Goal: Navigation & Orientation: Find specific page/section

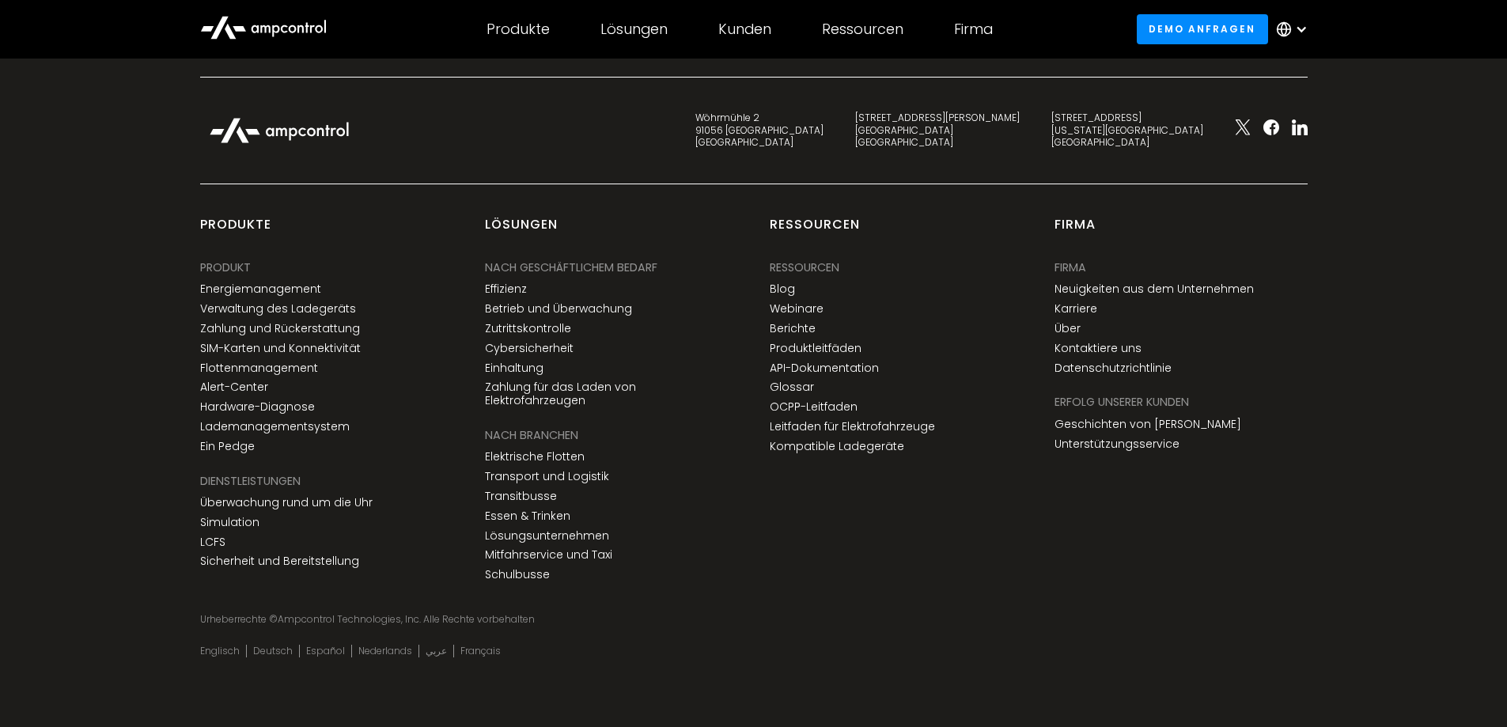
scroll to position [6434, 0]
click at [1307, 36] on div at bounding box center [1301, 29] width 13 height 13
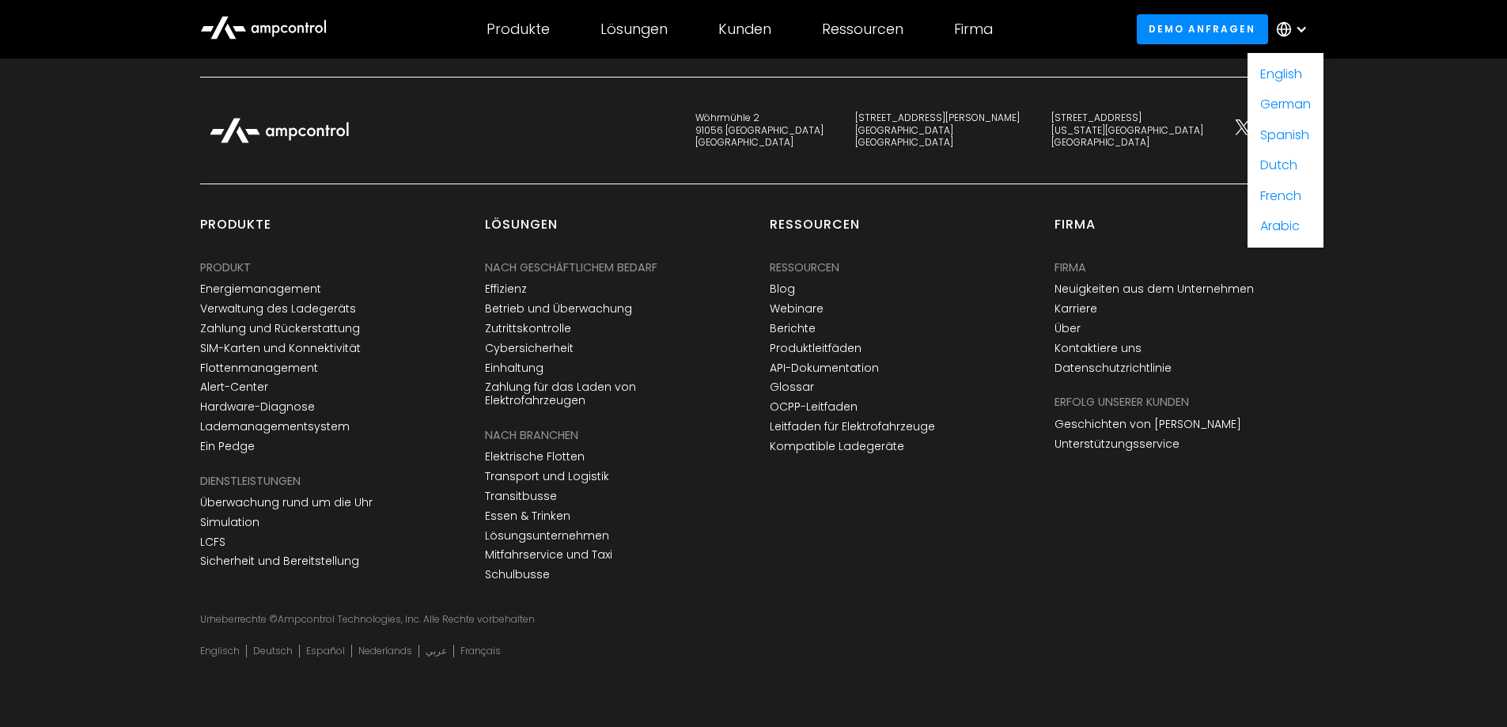
click at [1307, 36] on div at bounding box center [1301, 29] width 13 height 13
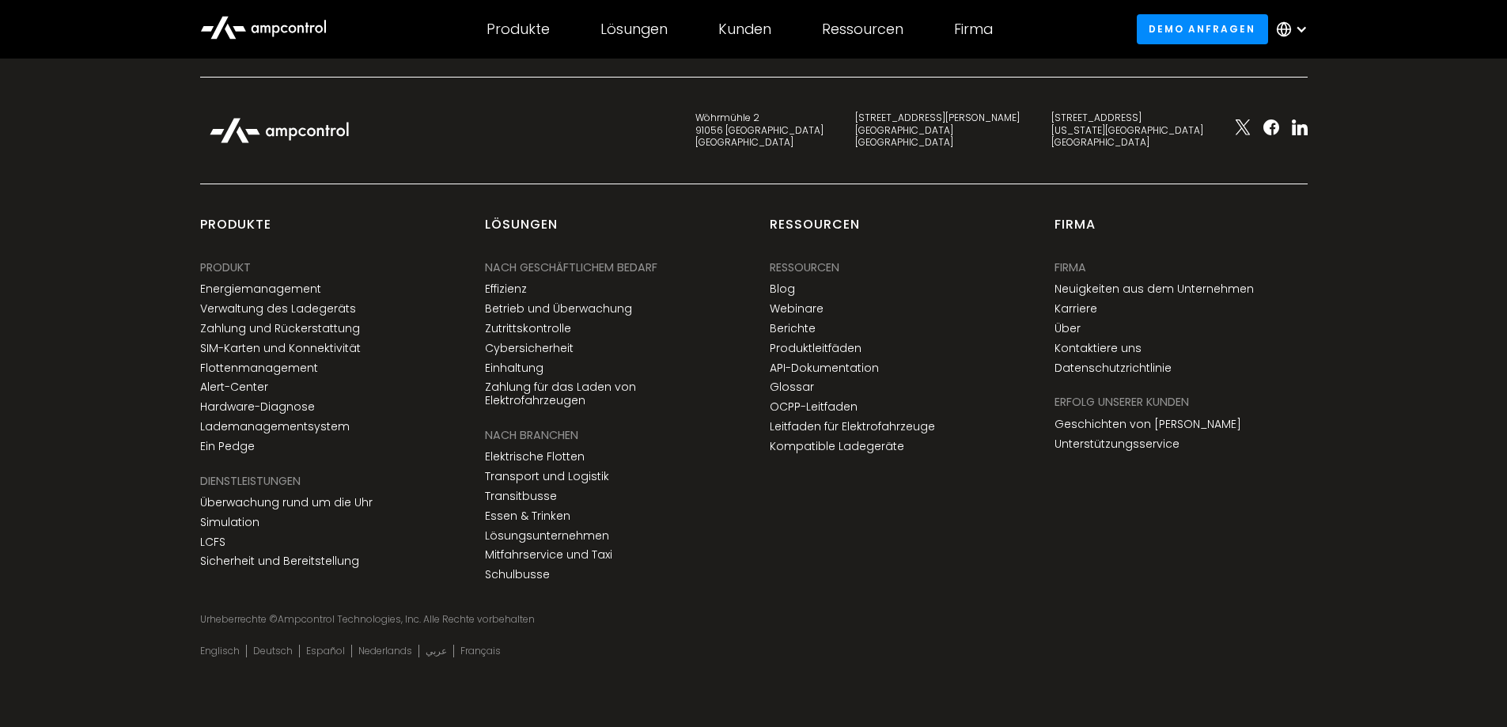
scroll to position [7225, 0]
click at [1080, 322] on link "Über" at bounding box center [1067, 328] width 26 height 13
